Goal: Information Seeking & Learning: Learn about a topic

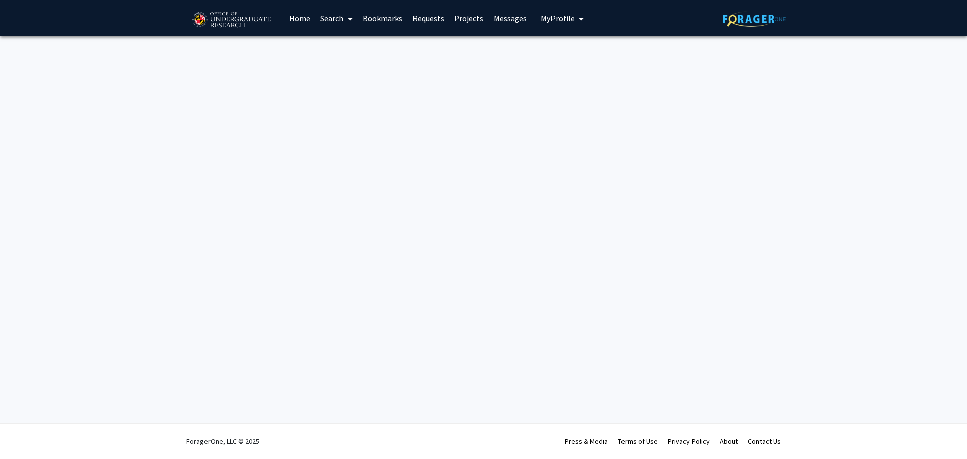
click at [323, 16] on link "Search" at bounding box center [336, 18] width 42 height 35
click at [344, 48] on span "Faculty/Staff" at bounding box center [352, 46] width 74 height 20
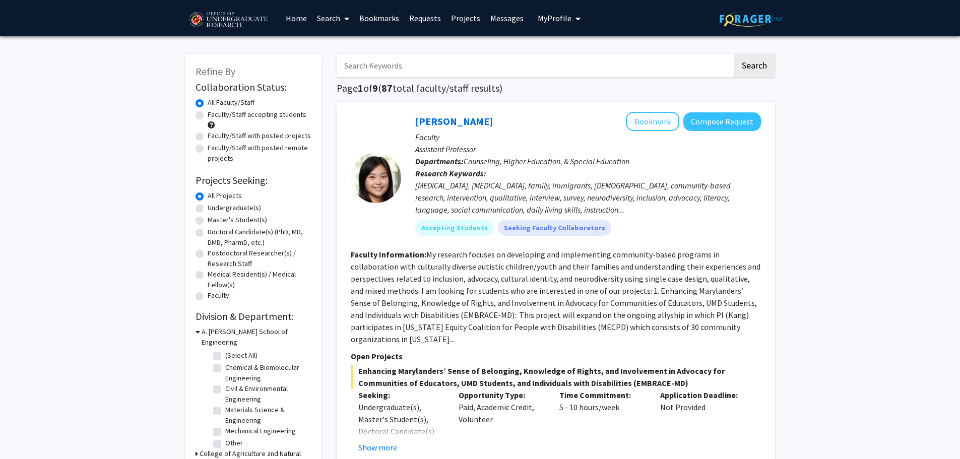
click at [225, 211] on label "Undergraduate(s)" at bounding box center [234, 207] width 53 height 11
click at [214, 209] on input "Undergraduate(s)" at bounding box center [211, 205] width 7 height 7
radio input "true"
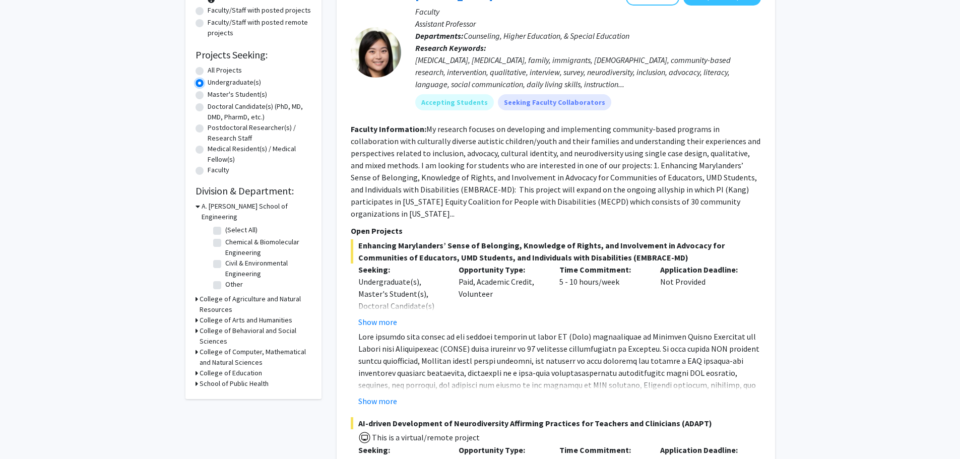
scroll to position [151, 0]
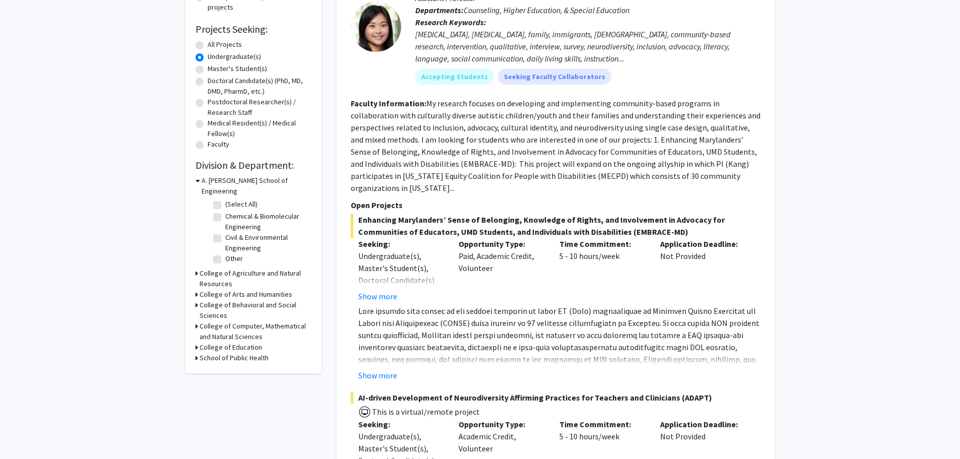
click at [235, 321] on h3 "College of Computer, Mathematical and Natural Sciences" at bounding box center [255, 331] width 112 height 21
click at [213, 268] on h3 "College of Agriculture and Natural Resources" at bounding box center [255, 278] width 112 height 21
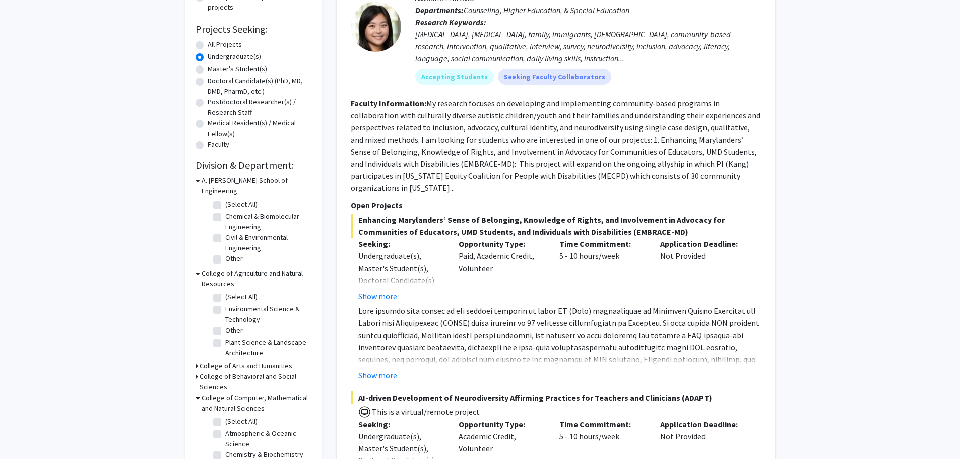
click at [216, 361] on h3 "College of Arts and Humanities" at bounding box center [245, 366] width 93 height 11
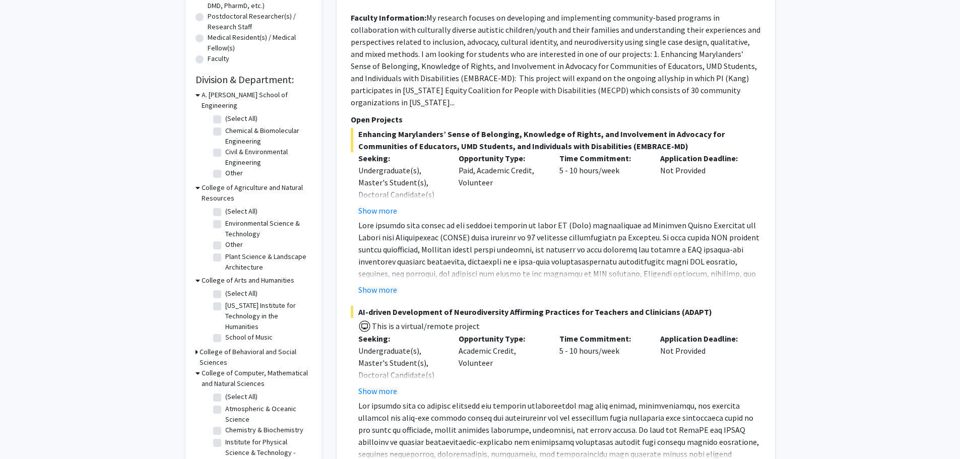
scroll to position [252, 0]
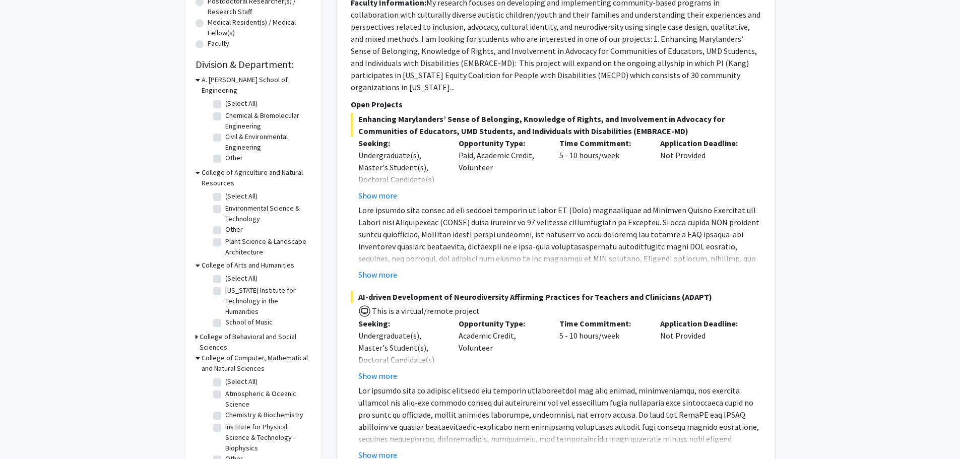
click at [218, 331] on h3 "College of Behavioral and Social Sciences" at bounding box center [255, 341] width 112 height 21
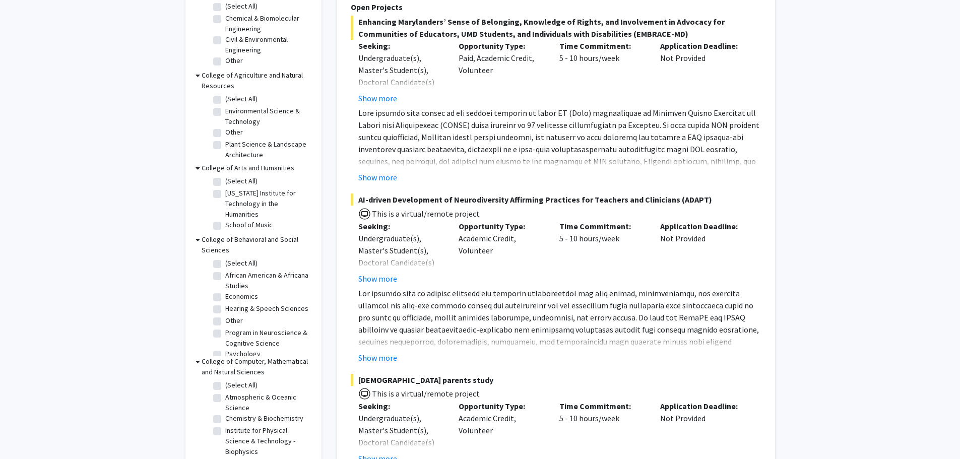
scroll to position [403, 0]
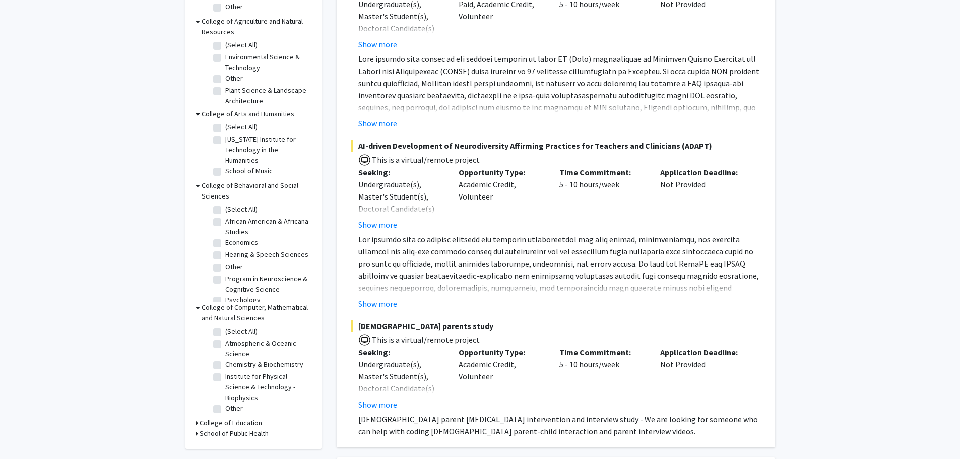
click at [243, 418] on h3 "College of Education" at bounding box center [230, 423] width 62 height 11
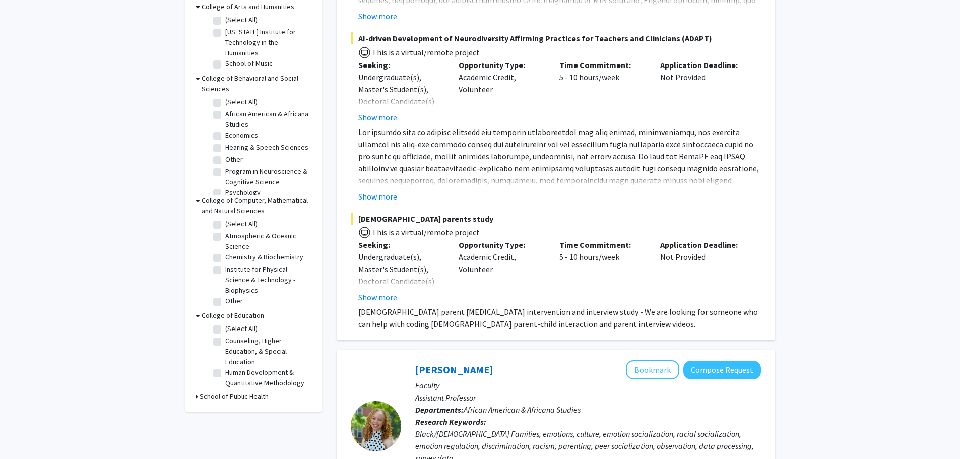
scroll to position [554, 0]
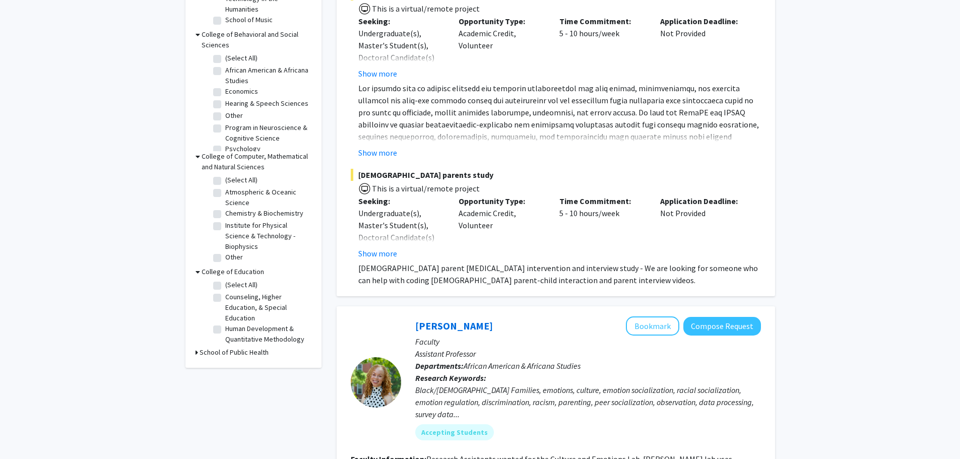
click at [244, 347] on h3 "School of Public Health" at bounding box center [233, 352] width 69 height 11
click at [225, 175] on label "(Select All)" at bounding box center [241, 180] width 32 height 11
click at [225, 175] on input "(Select All)" at bounding box center [228, 178] width 7 height 7
checkbox input "true"
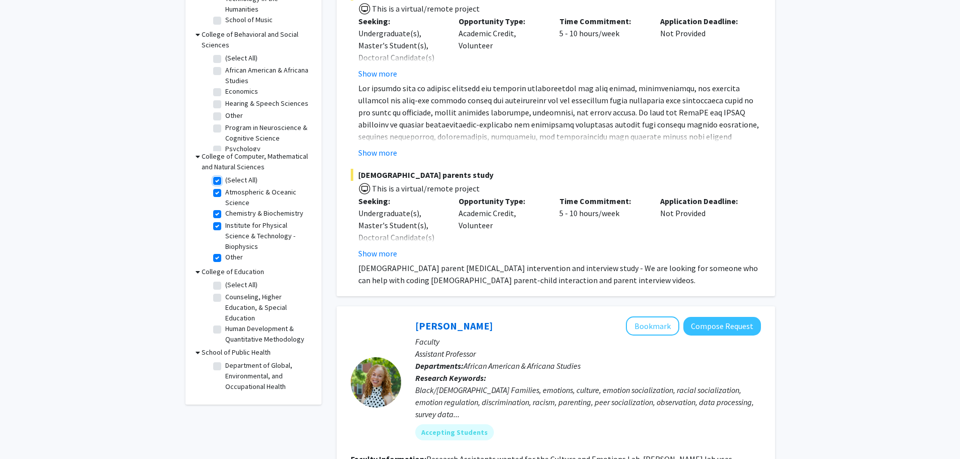
checkbox input "true"
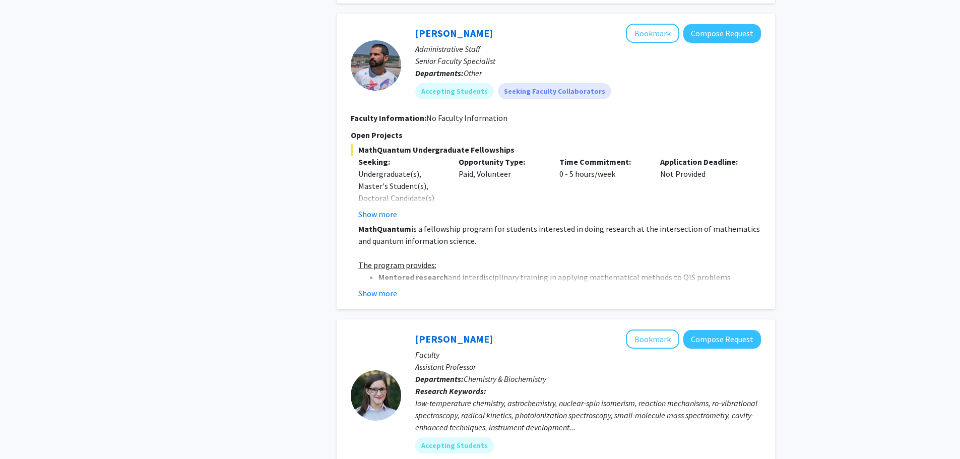
scroll to position [806, 0]
click at [384, 290] on button "Show more" at bounding box center [377, 292] width 39 height 12
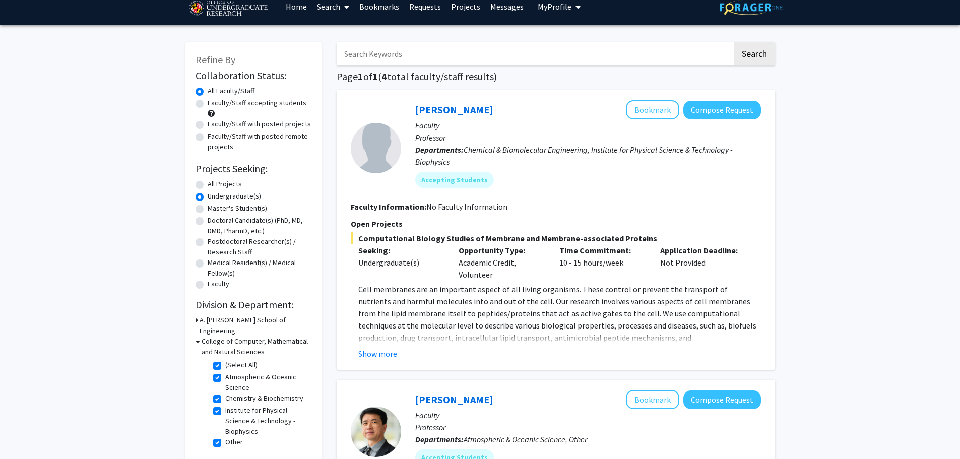
scroll to position [0, 0]
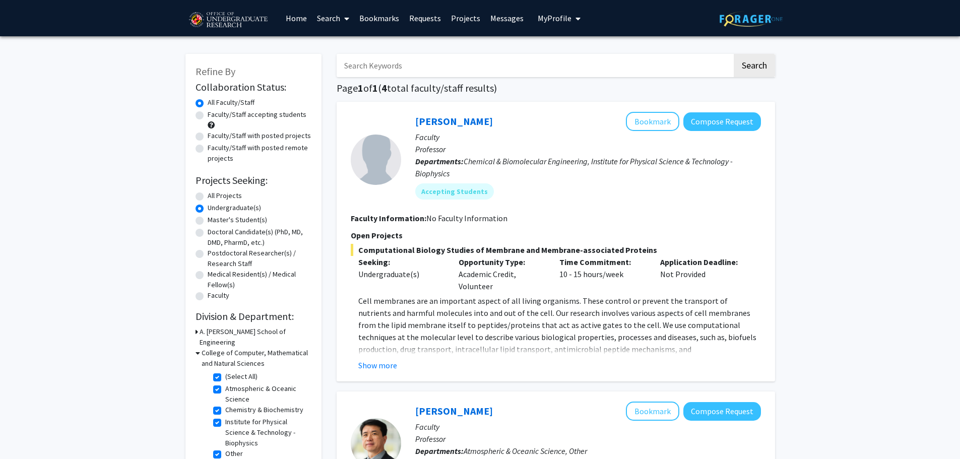
click at [225, 371] on label "(Select All)" at bounding box center [241, 376] width 32 height 11
click at [225, 371] on input "(Select All)" at bounding box center [228, 374] width 7 height 7
checkbox input "false"
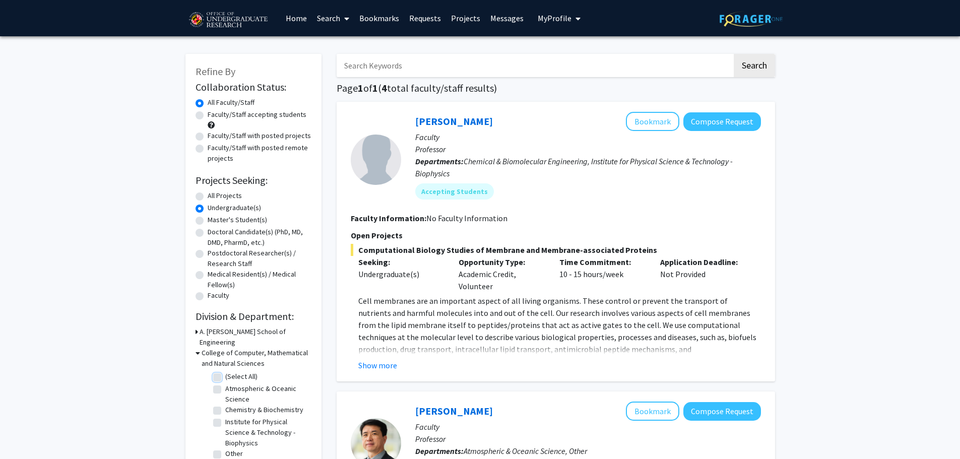
checkbox input "false"
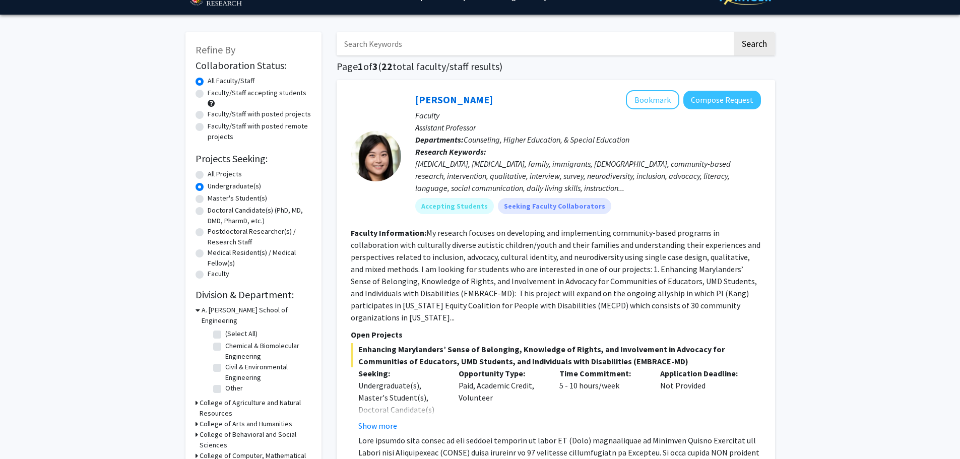
scroll to position [101, 0]
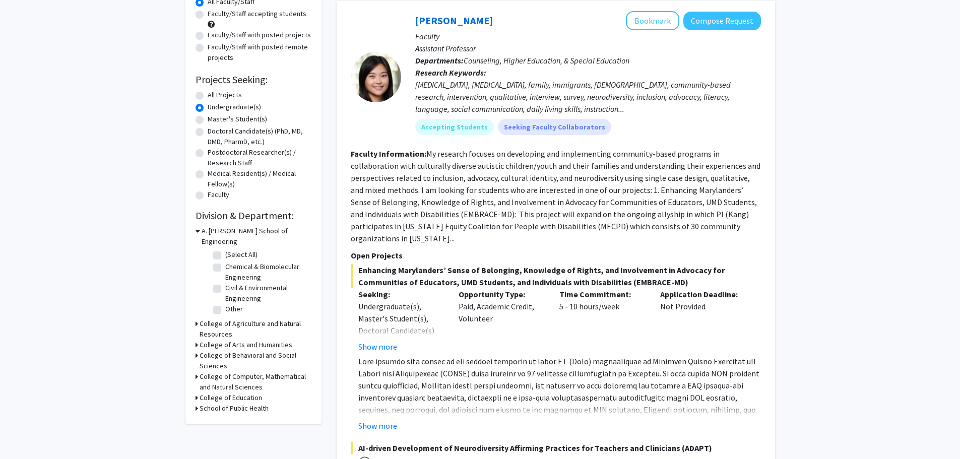
click at [223, 249] on fg-checkbox "(Select All) (Select All)" at bounding box center [261, 255] width 96 height 12
click at [225, 249] on label "(Select All)" at bounding box center [241, 254] width 32 height 11
click at [225, 249] on input "(Select All)" at bounding box center [228, 252] width 7 height 7
checkbox input "true"
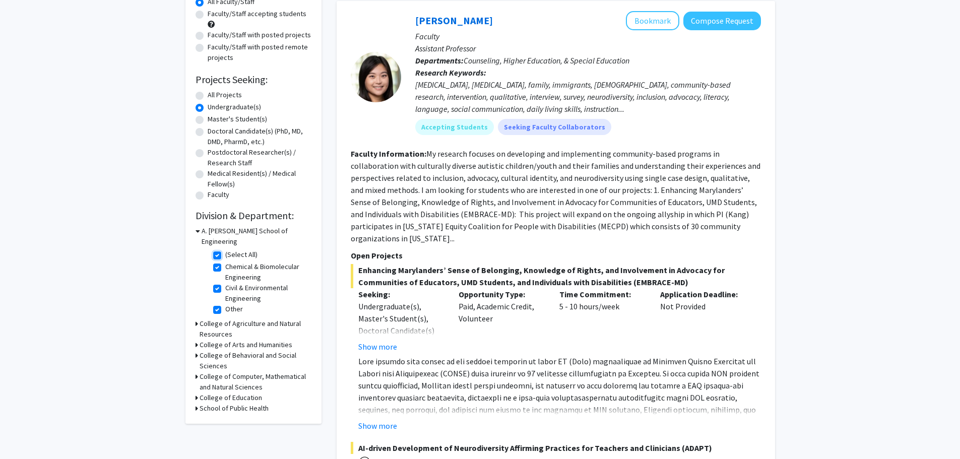
checkbox input "true"
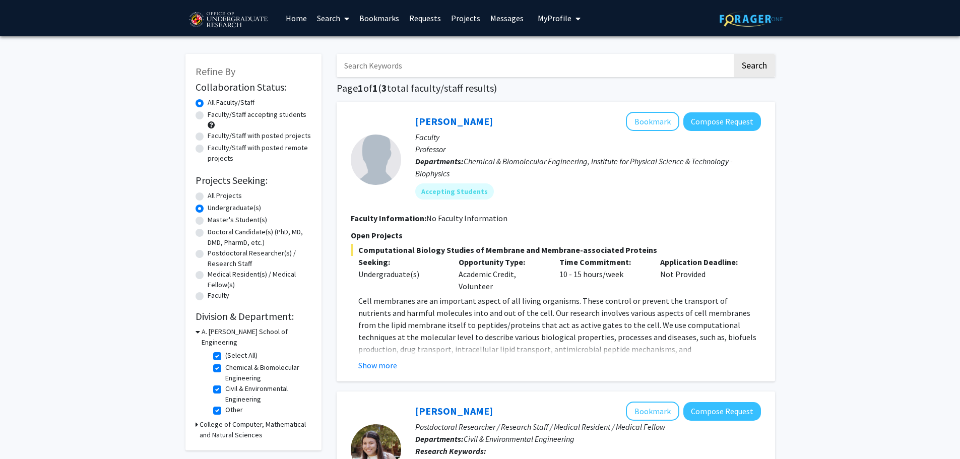
click at [225, 350] on label "(Select All)" at bounding box center [241, 355] width 32 height 11
click at [225, 350] on input "(Select All)" at bounding box center [228, 353] width 7 height 7
checkbox input "false"
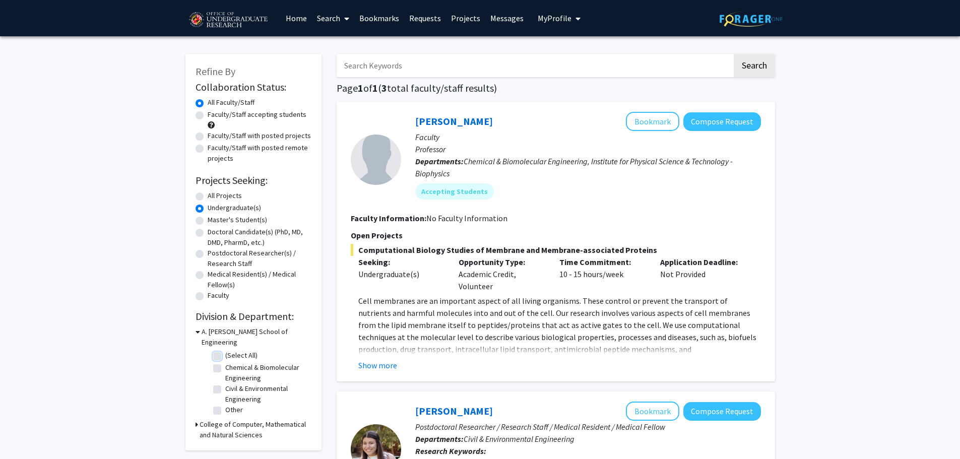
checkbox input "false"
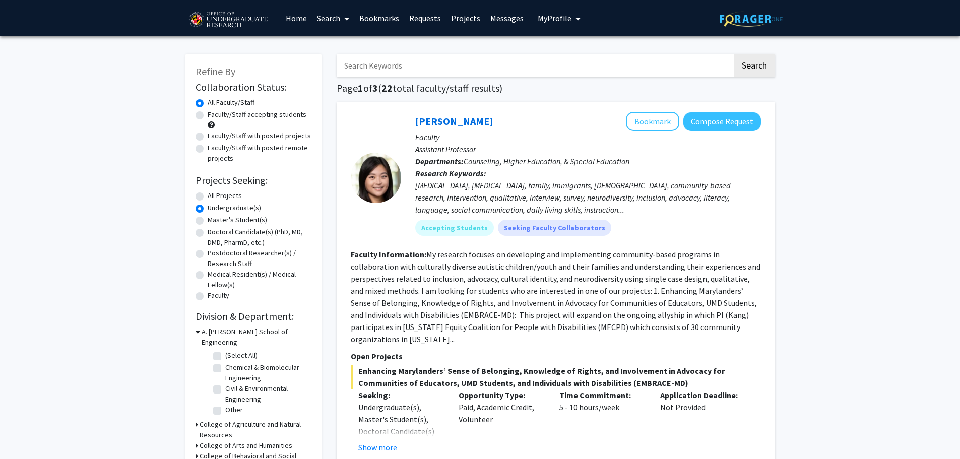
click at [219, 419] on h3 "College of Agriculture and Natural Resources" at bounding box center [255, 429] width 112 height 21
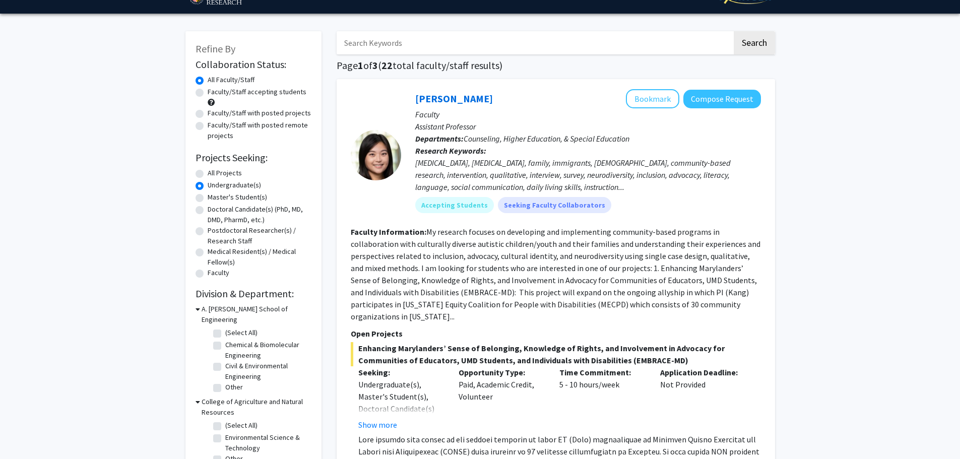
scroll to position [101, 0]
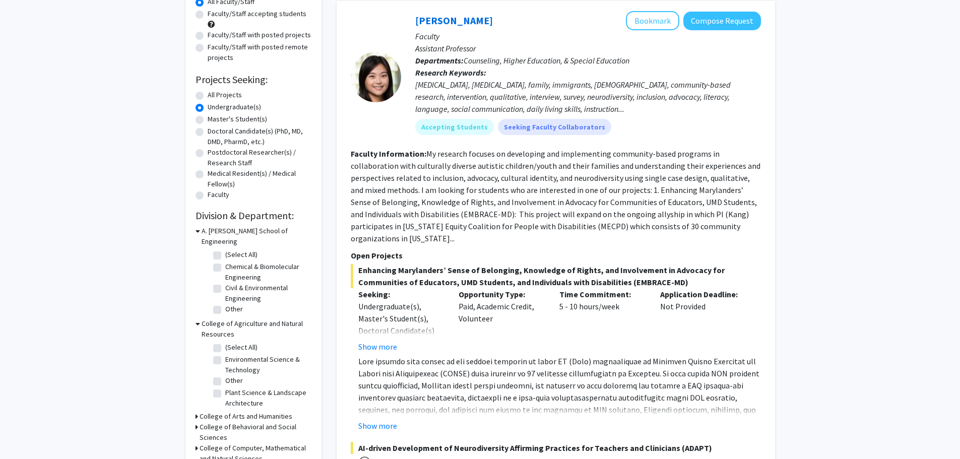
click at [225, 354] on label "Environmental Science & Technology" at bounding box center [267, 364] width 84 height 21
click at [225, 354] on input "Environmental Science & Technology" at bounding box center [228, 357] width 7 height 7
checkbox input "true"
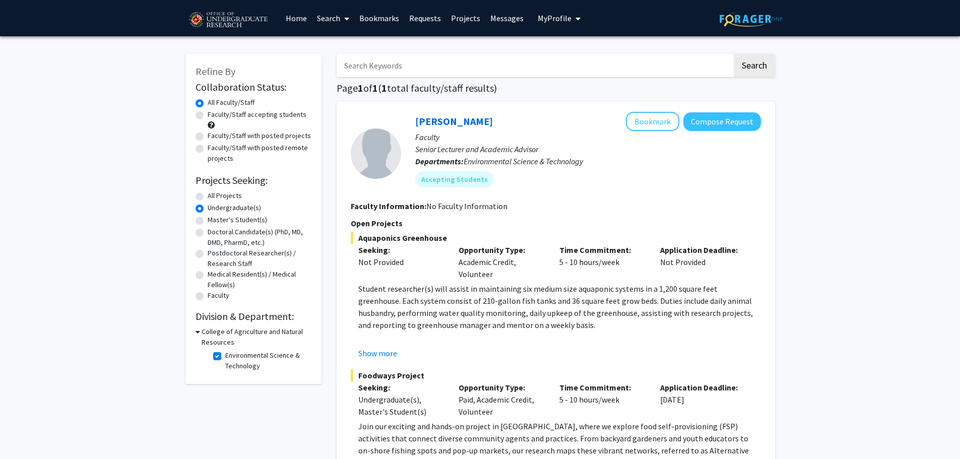
click at [225, 356] on label "Environmental Science & Technology" at bounding box center [267, 360] width 84 height 21
click at [225, 356] on input "Environmental Science & Technology" at bounding box center [228, 353] width 7 height 7
checkbox input "false"
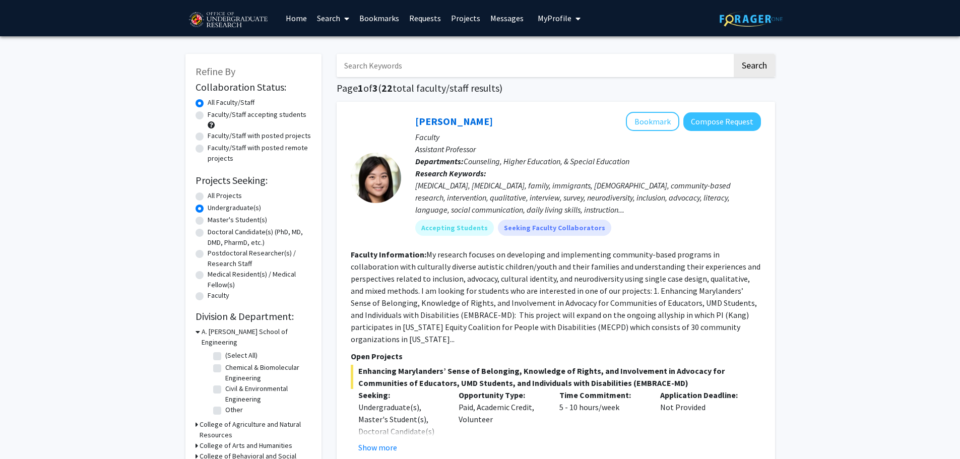
click at [212, 331] on h3 "A. [PERSON_NAME] School of Engineering" at bounding box center [256, 336] width 110 height 21
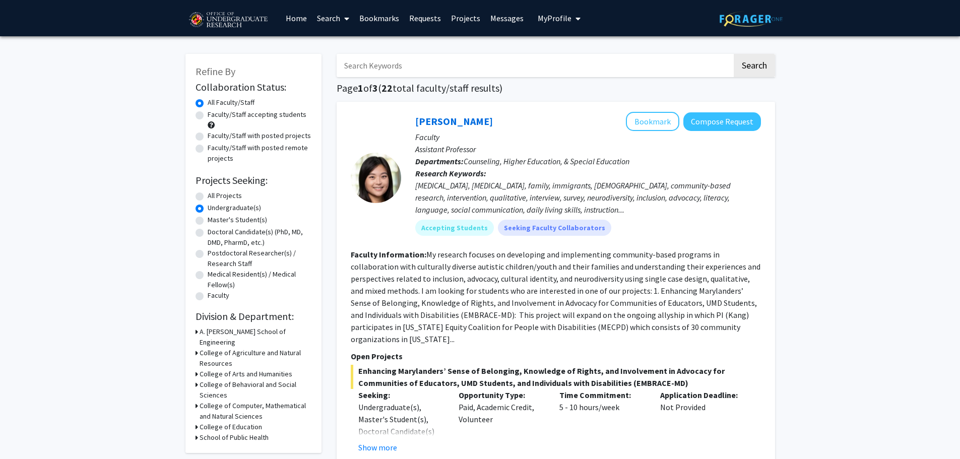
click at [234, 403] on h3 "College of Computer, Mathematical and Natural Sciences" at bounding box center [255, 410] width 112 height 21
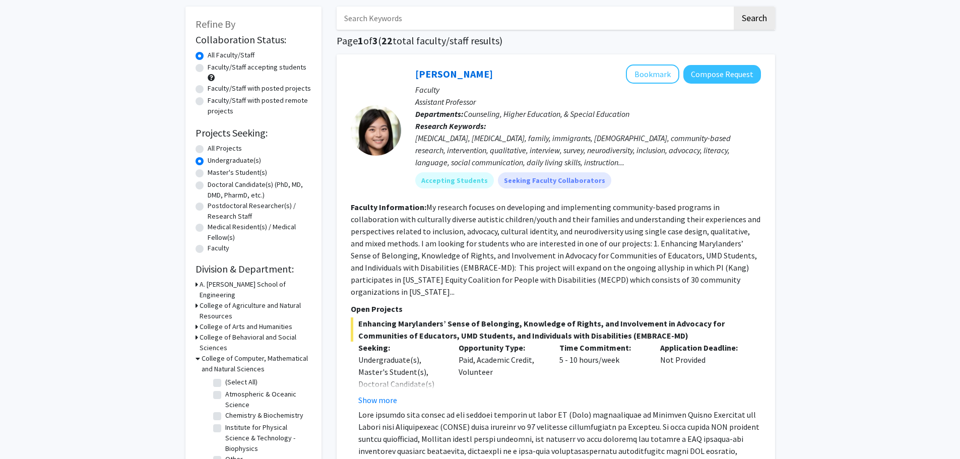
scroll to position [201, 0]
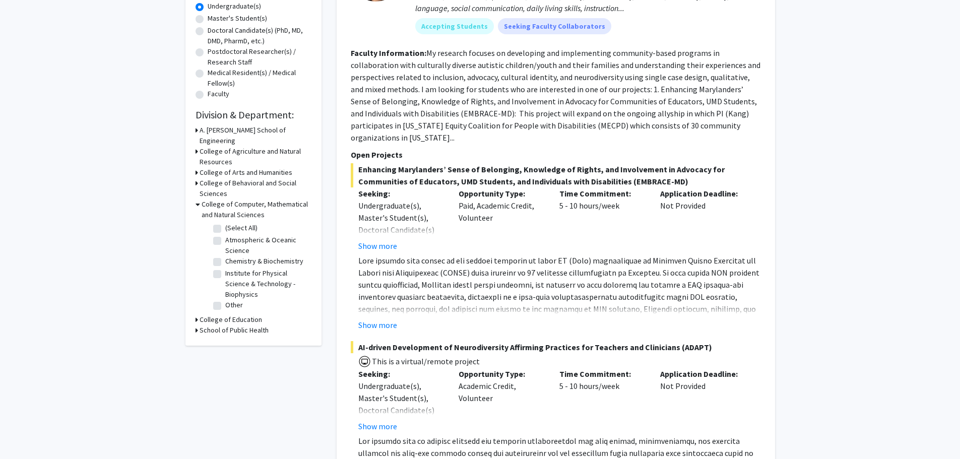
click at [233, 325] on h3 "School of Public Health" at bounding box center [233, 330] width 69 height 11
click at [233, 314] on h3 "College of Education" at bounding box center [230, 319] width 62 height 11
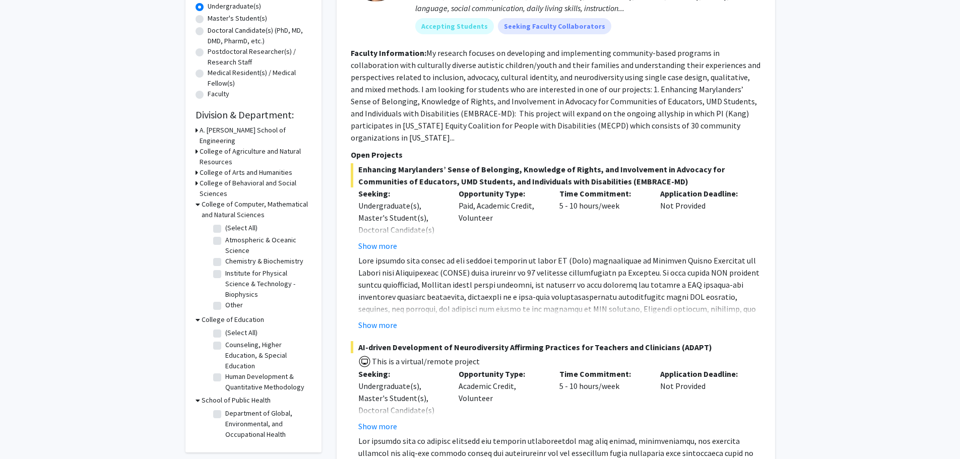
click at [255, 199] on h3 "College of Computer, Mathematical and Natural Sciences" at bounding box center [256, 209] width 110 height 21
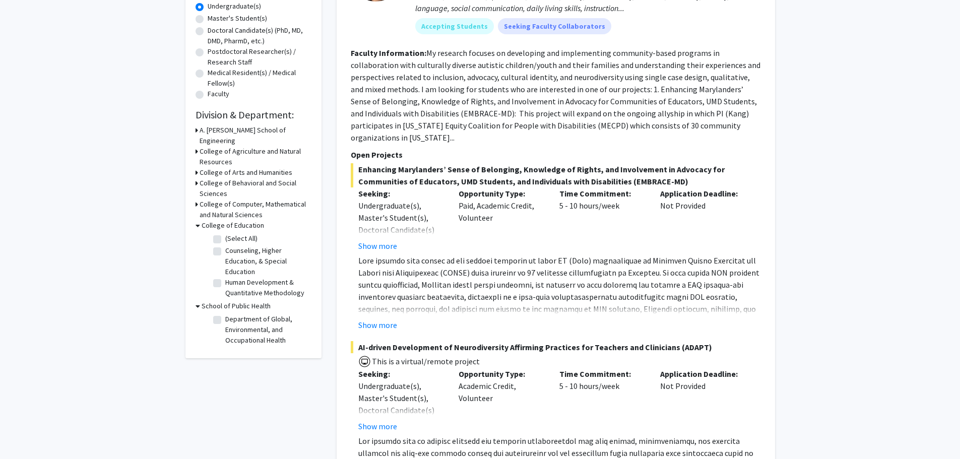
click at [244, 202] on h3 "College of Computer, Mathematical and Natural Sciences" at bounding box center [255, 209] width 112 height 21
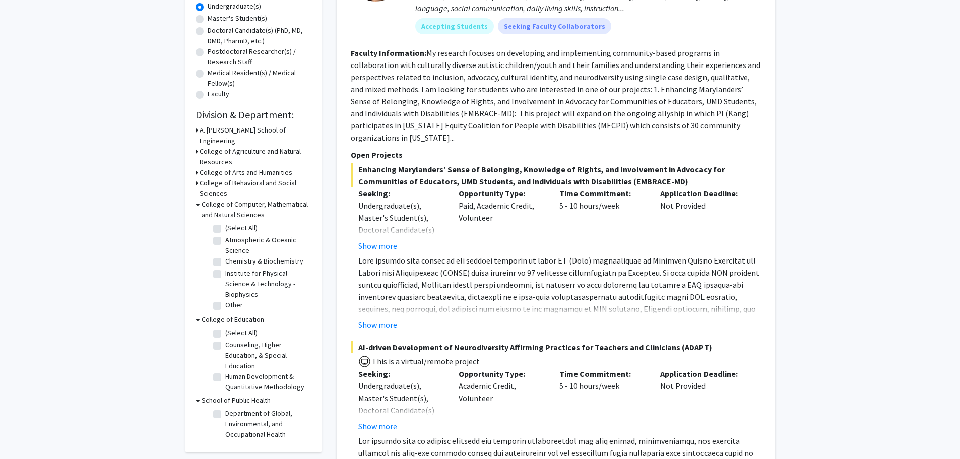
click at [249, 178] on h3 "College of Behavioral and Social Sciences" at bounding box center [255, 188] width 112 height 21
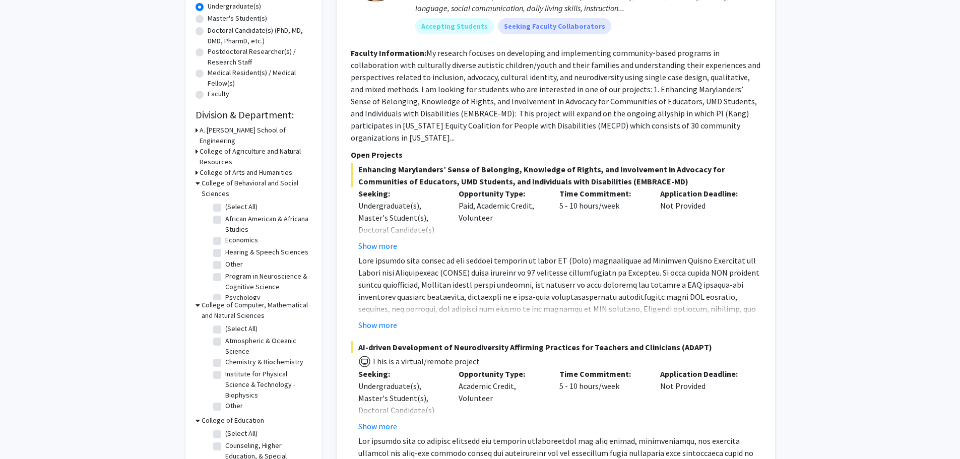
click at [218, 280] on fg-checkbox "Program in Neuroscience & Cognitive Science Program in Neuroscience & Cognitive…" at bounding box center [261, 281] width 96 height 21
click at [225, 274] on label "Program in Neuroscience & Cognitive Science" at bounding box center [267, 281] width 84 height 21
click at [225, 274] on input "Program in Neuroscience & Cognitive Science" at bounding box center [228, 274] width 7 height 7
checkbox input "true"
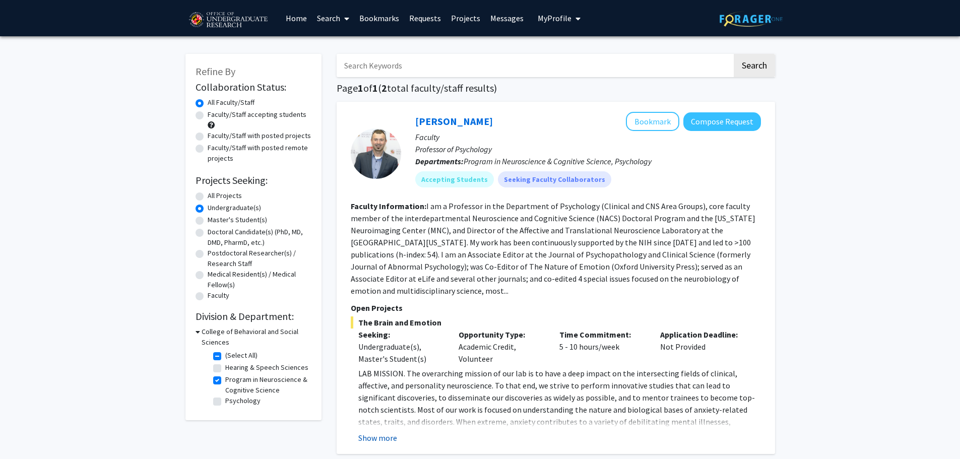
click at [385, 432] on button "Show more" at bounding box center [377, 438] width 39 height 12
click at [219, 154] on label "Faculty/Staff with posted remote projects" at bounding box center [260, 153] width 104 height 21
click at [214, 149] on input "Faculty/Staff with posted remote projects" at bounding box center [211, 146] width 7 height 7
radio input "true"
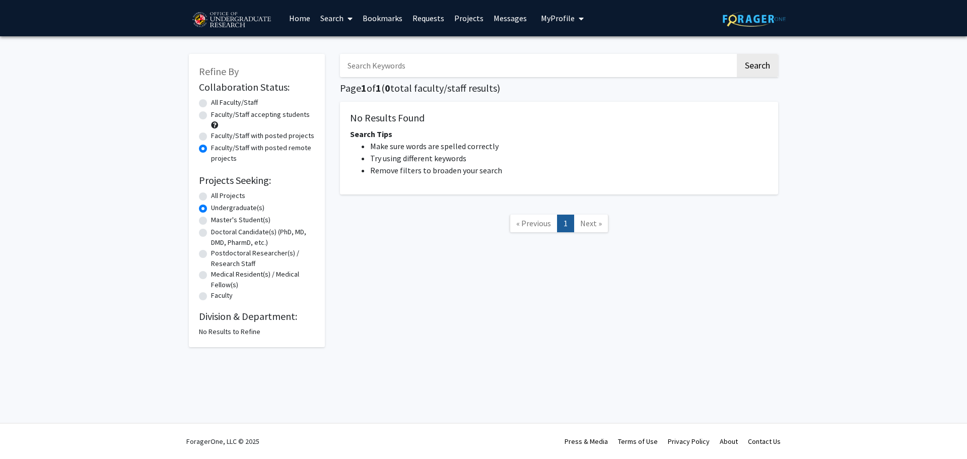
click at [216, 198] on label "All Projects" at bounding box center [228, 195] width 34 height 11
click at [216, 197] on input "All Projects" at bounding box center [214, 193] width 7 height 7
radio input "true"
click at [223, 205] on label "Undergraduate(s)" at bounding box center [237, 207] width 53 height 11
click at [218, 205] on input "Undergraduate(s)" at bounding box center [214, 205] width 7 height 7
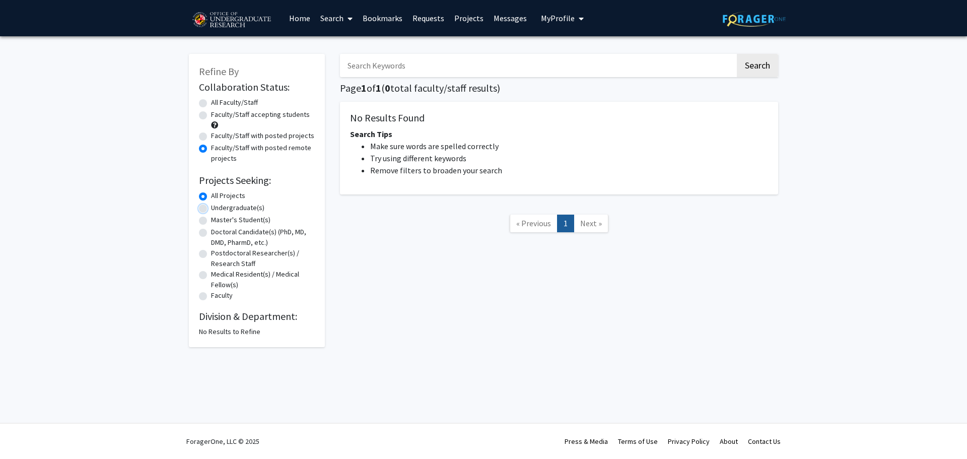
radio input "true"
